Goal: Navigation & Orientation: Find specific page/section

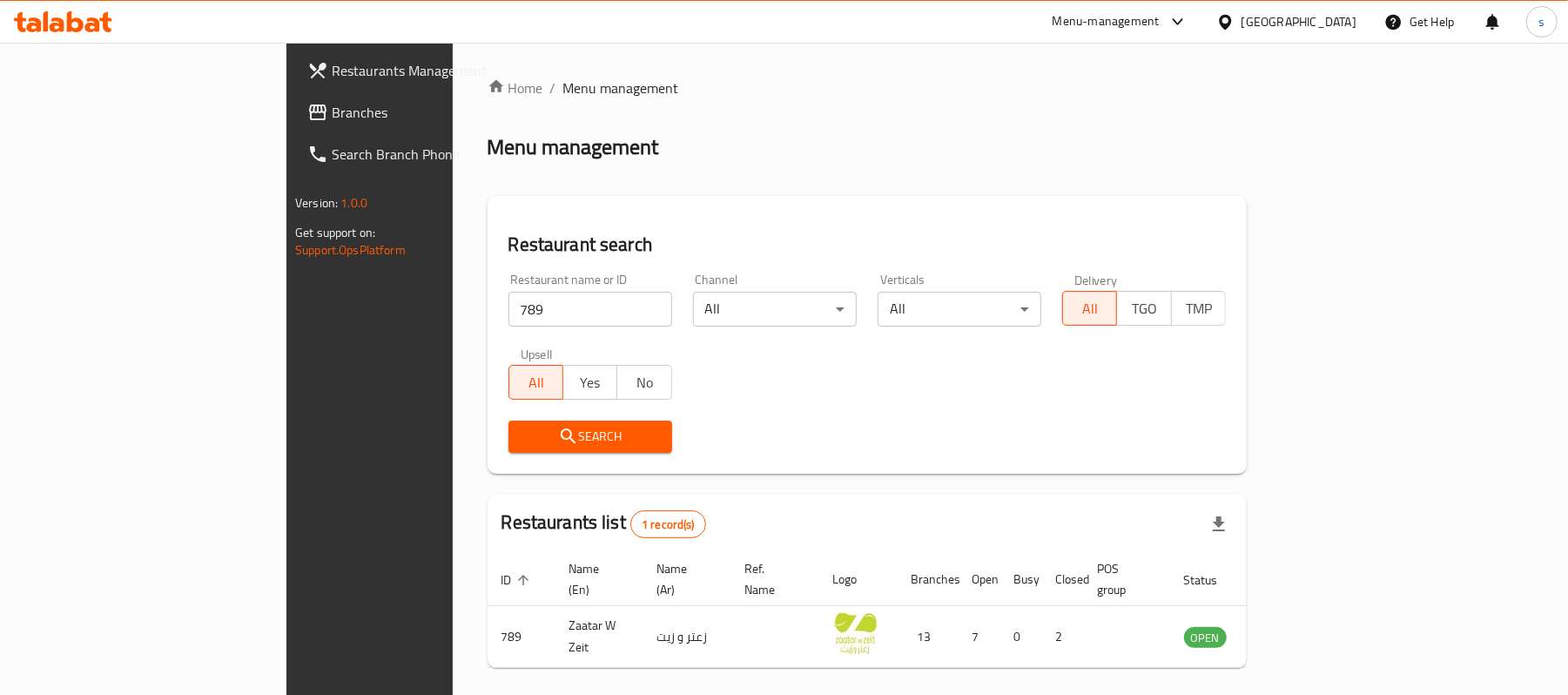
click at [1234, 25] on icon at bounding box center [1225, 22] width 18 height 18
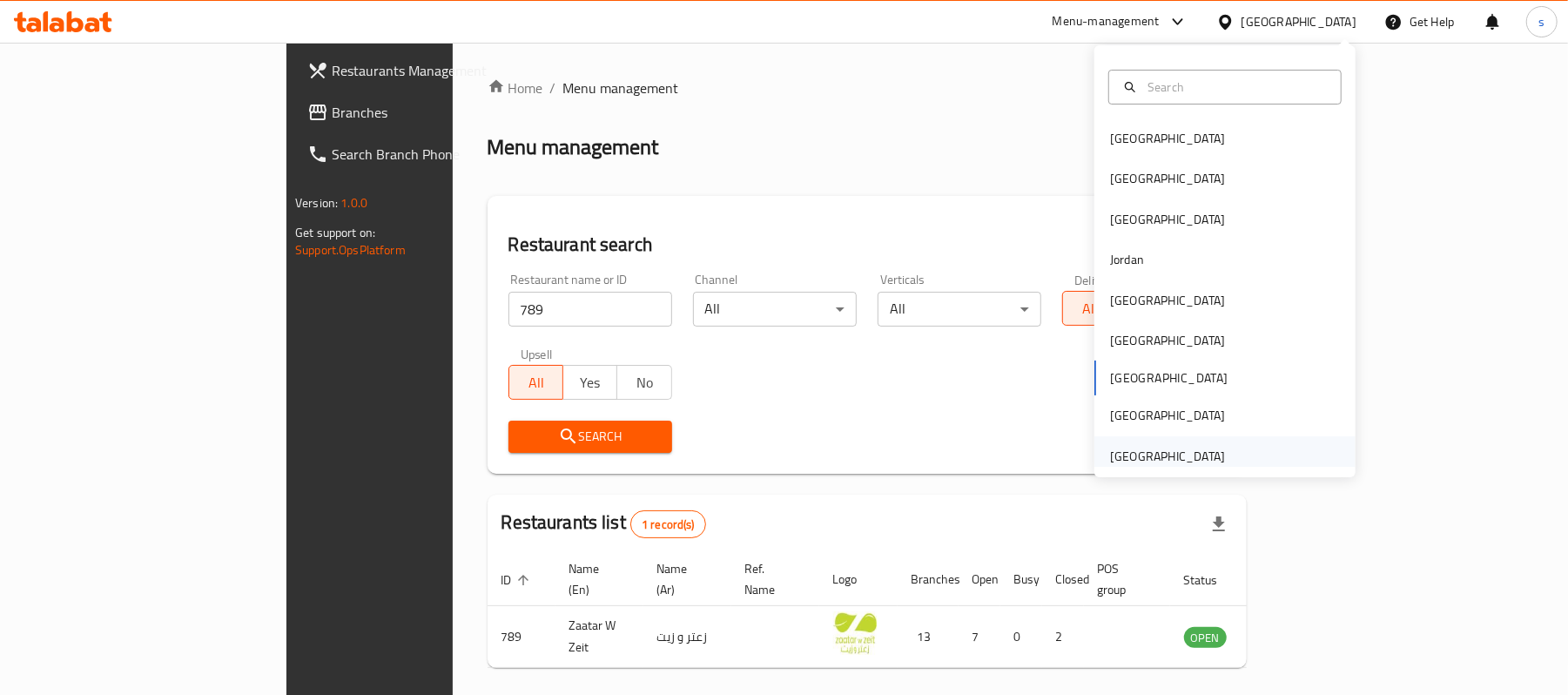
click at [1200, 450] on div "[GEOGRAPHIC_DATA]" at bounding box center [1167, 456] width 115 height 19
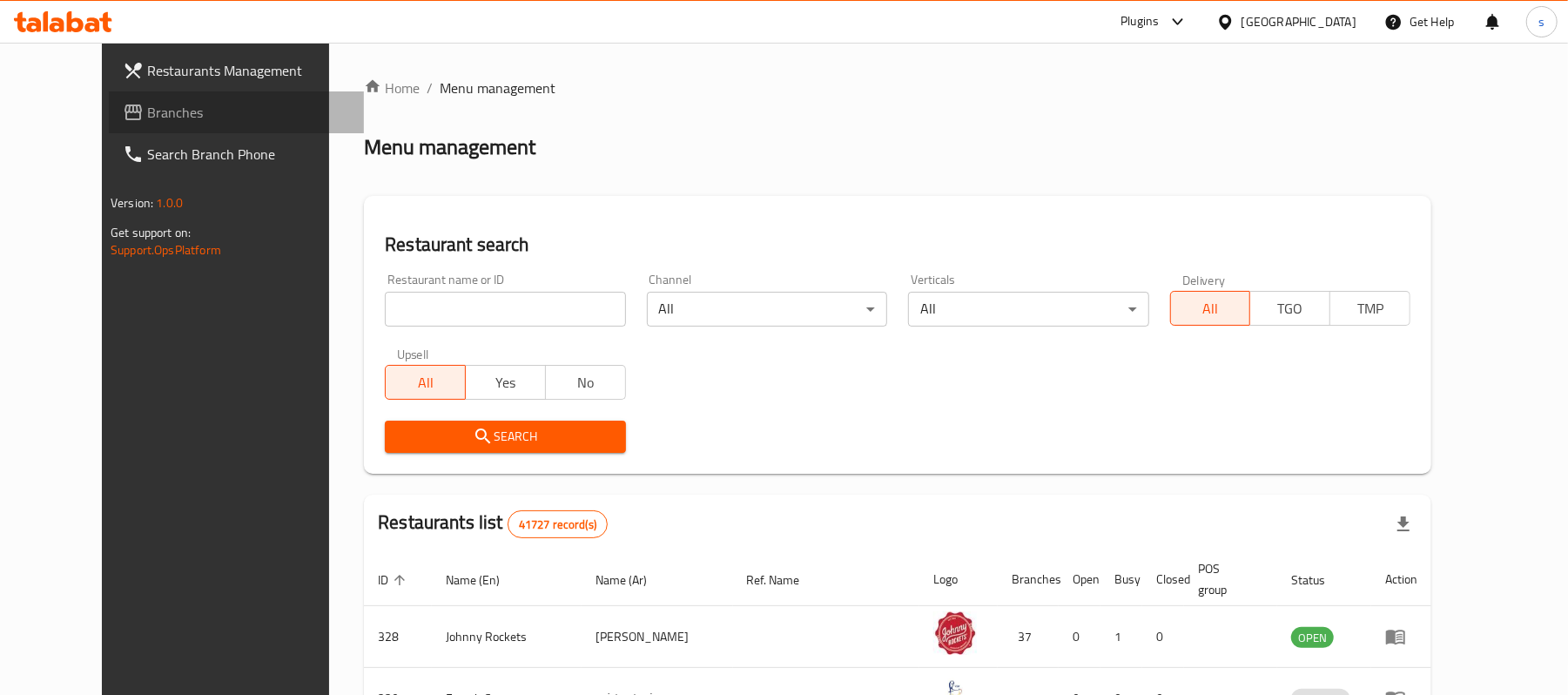
click at [147, 113] on span "Branches" at bounding box center [248, 112] width 203 height 21
